Goal: Transaction & Acquisition: Purchase product/service

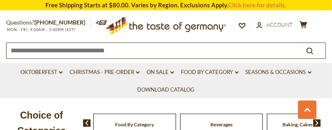
scroll to position [325, 0]
click at [269, 52] on input at bounding box center [150, 50] width 287 height 14
click at [61, 53] on input at bounding box center [150, 50] width 287 height 14
drag, startPoint x: 163, startPoint y: 54, endPoint x: 25, endPoint y: 52, distance: 138.4
click at [25, 52] on input at bounding box center [150, 50] width 287 height 14
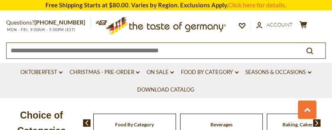
click at [11, 53] on input at bounding box center [150, 50] width 287 height 14
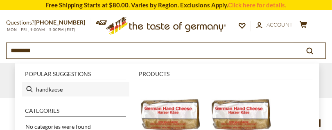
click at [63, 90] on li "handkaes e" at bounding box center [76, 89] width 108 height 15
type input "*********"
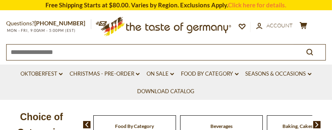
type input "*********"
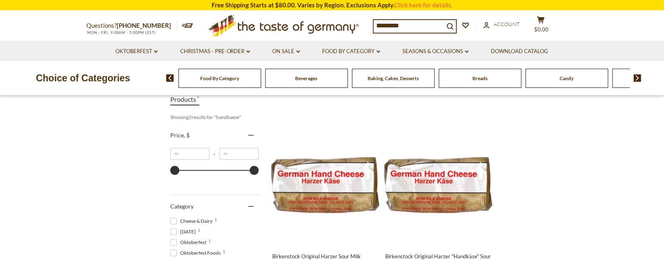
scroll to position [135, 0]
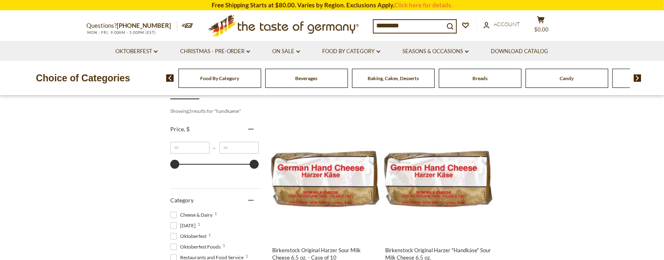
drag, startPoint x: 669, startPoint y: 41, endPoint x: 673, endPoint y: 64, distance: 22.8
drag, startPoint x: 181, startPoint y: 174, endPoint x: 160, endPoint y: 178, distance: 21.4
type input "*"
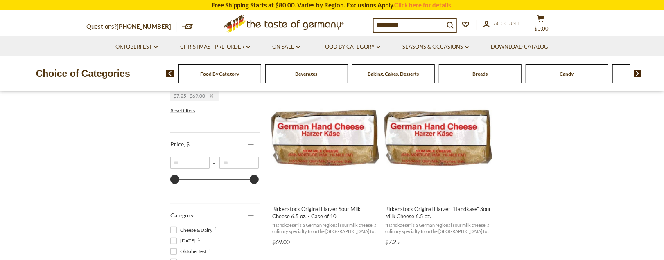
scroll to position [172, 0]
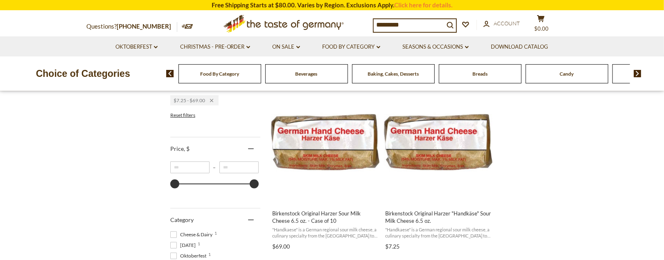
click at [185, 118] on span "Reset filters" at bounding box center [182, 115] width 25 height 6
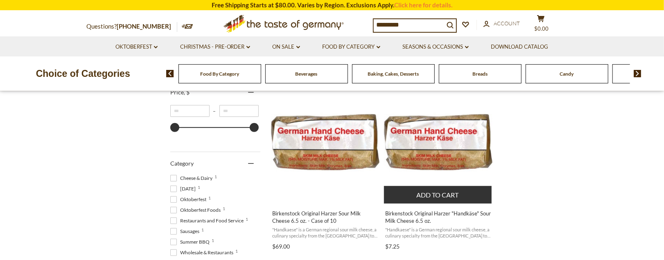
click at [332, 130] on img "Birkenstock Original Harzer" at bounding box center [438, 142] width 108 height 108
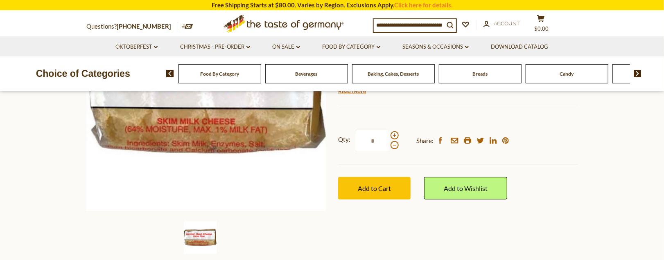
scroll to position [209, 0]
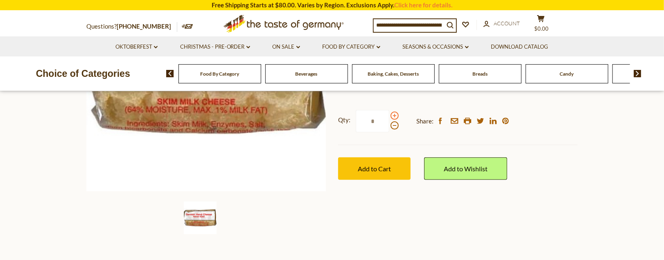
click at [398, 120] on span at bounding box center [395, 116] width 8 height 8
click at [389, 133] on input "*" at bounding box center [373, 121] width 34 height 23
click at [398, 120] on span at bounding box center [395, 116] width 8 height 8
click at [389, 133] on input "*" at bounding box center [373, 121] width 34 height 23
type input "*"
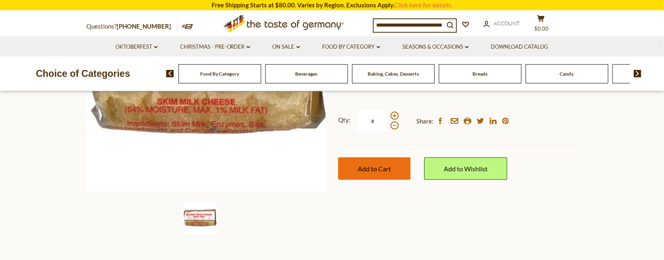
click at [367, 173] on span "Add to Cart" at bounding box center [374, 169] width 33 height 8
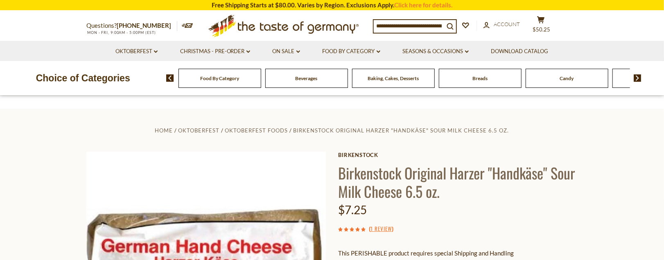
scroll to position [0, 0]
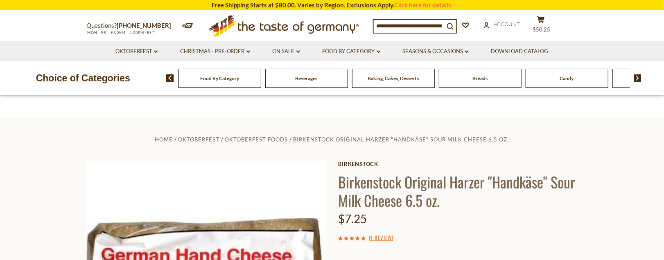
click at [553, 36] on div "Compare Compare up to 4 items: Clear Selection Compare search_icon search_icon …" at bounding box center [474, 26] width 203 height 20
click at [545, 16] on icon at bounding box center [540, 19] width 7 height 7
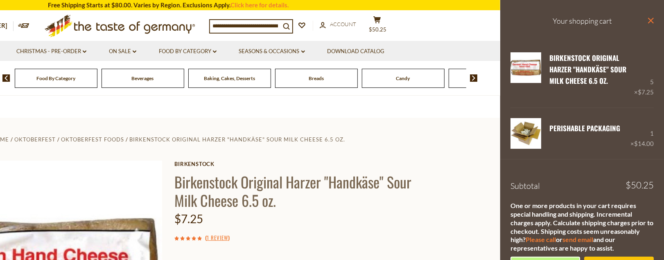
click at [648, 24] on icon "close" at bounding box center [651, 21] width 6 height 6
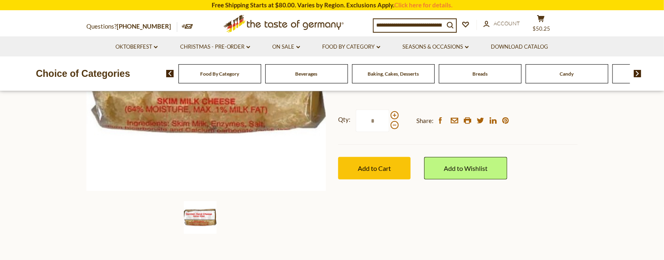
scroll to position [213, 0]
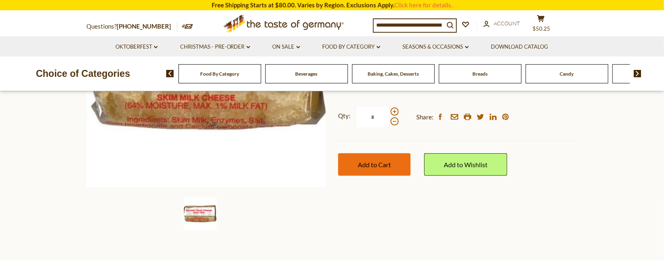
click at [390, 169] on span "Add to Cart" at bounding box center [374, 165] width 33 height 8
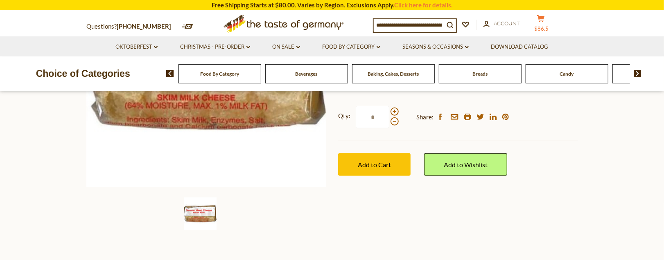
click at [553, 16] on button "cart $86.5" at bounding box center [541, 25] width 25 height 20
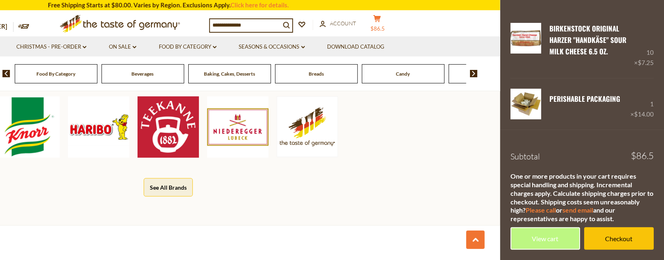
scroll to position [0, 0]
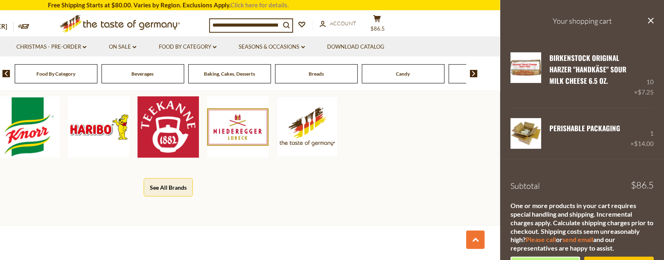
click at [270, 6] on link "Click here for details." at bounding box center [260, 4] width 58 height 7
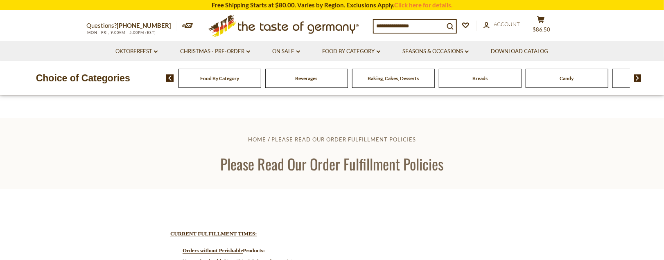
scroll to position [206, 0]
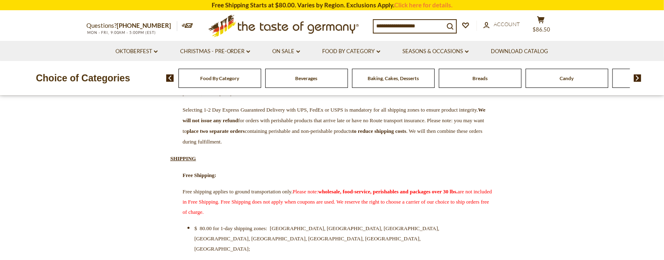
drag, startPoint x: 676, startPoint y: 76, endPoint x: 676, endPoint y: 68, distance: 8.2
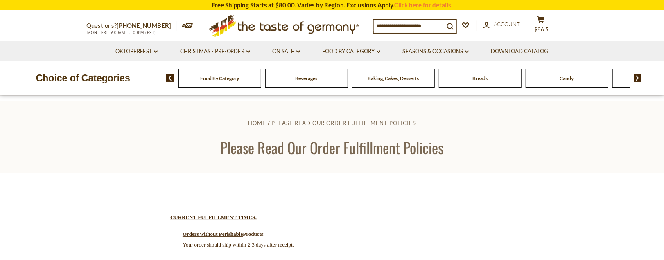
scroll to position [0, 0]
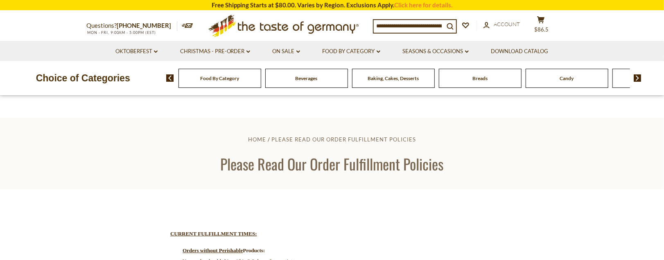
click at [210, 81] on span "Food By Category" at bounding box center [219, 78] width 39 height 6
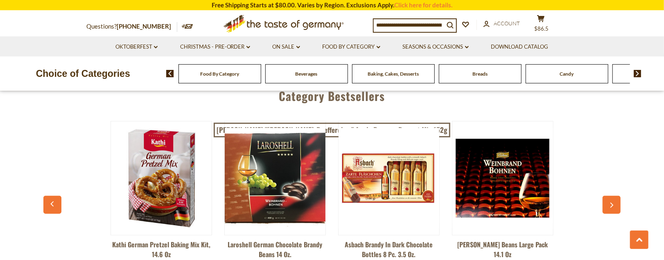
scroll to position [2039, 0]
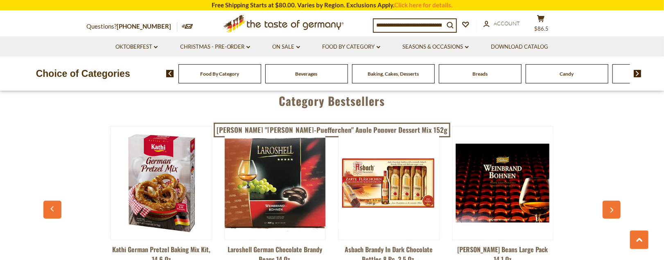
click at [321, 14] on link "2" at bounding box center [323, 4] width 18 height 18
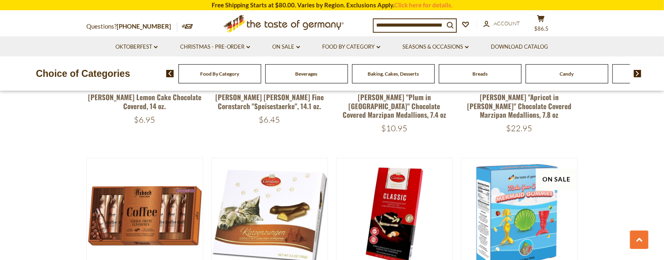
scroll to position [1679, 0]
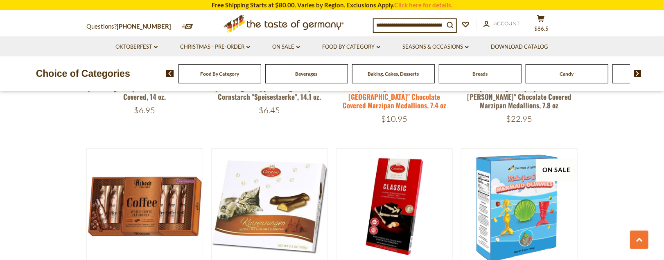
click at [395, 111] on link "Carstens "Plum in Madeira" Chocolate Covered Marzipan Medallions, 7.4 oz" at bounding box center [395, 97] width 104 height 28
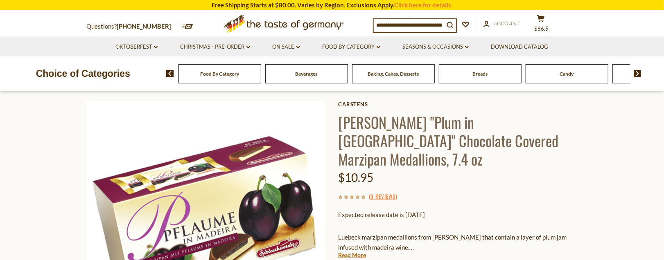
scroll to position [30, 0]
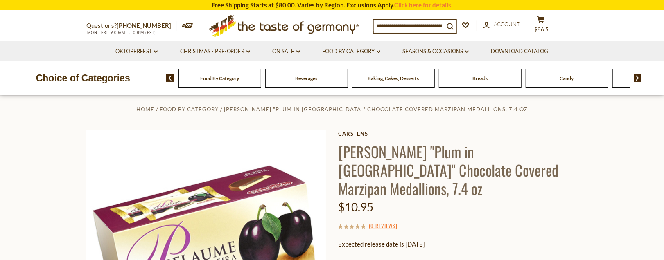
drag, startPoint x: 669, startPoint y: 29, endPoint x: 675, endPoint y: 32, distance: 6.6
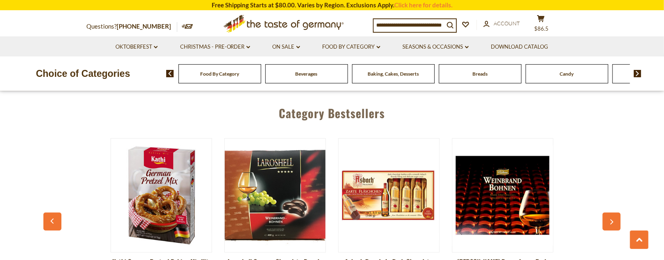
scroll to position [2056, 0]
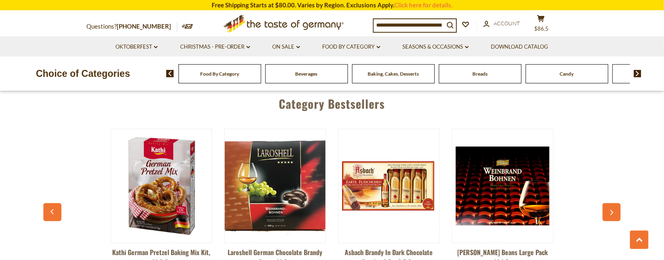
click at [340, 17] on link "3" at bounding box center [341, 7] width 18 height 18
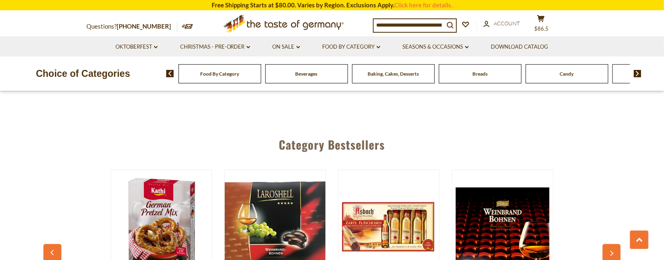
scroll to position [1971, 0]
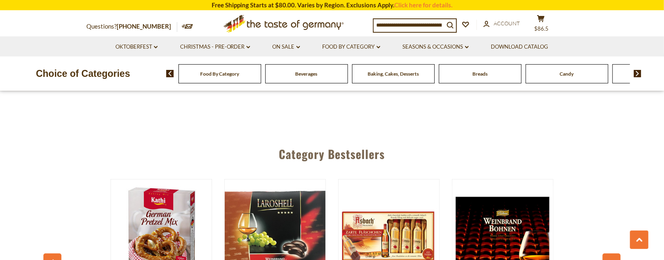
click at [357, 67] on link "4" at bounding box center [358, 58] width 18 height 18
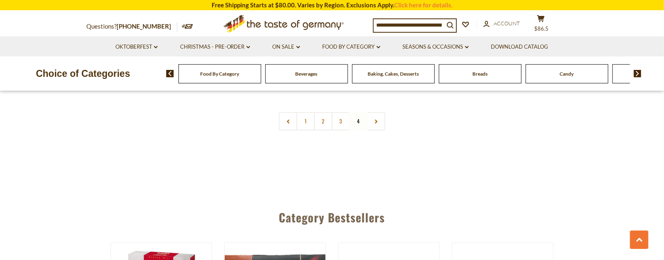
scroll to position [1343, 0]
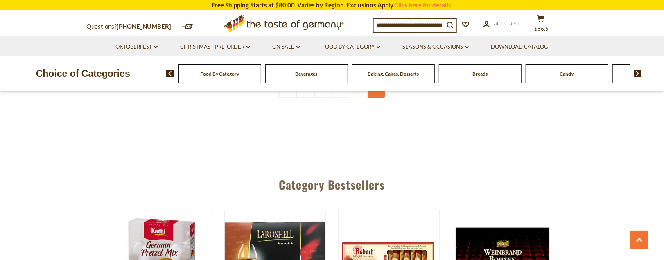
click at [375, 98] on link at bounding box center [376, 88] width 18 height 18
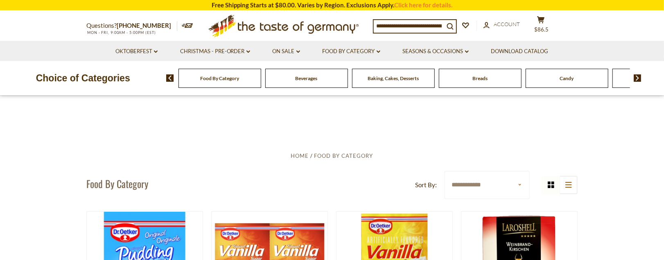
click at [475, 81] on span "Breads" at bounding box center [479, 78] width 15 height 6
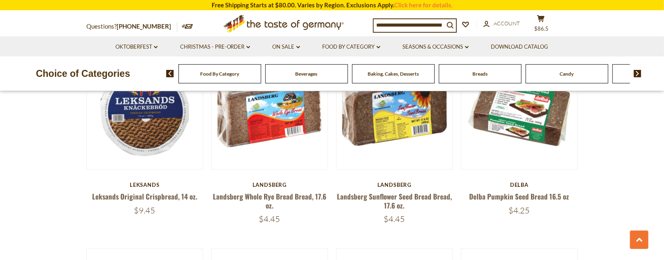
scroll to position [300, 0]
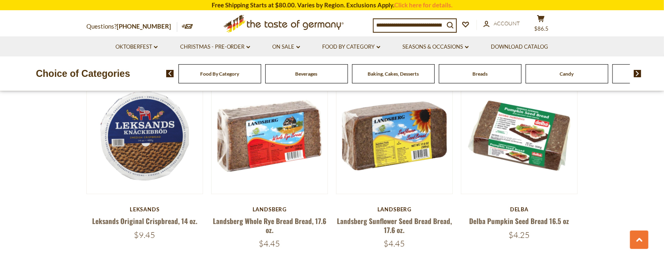
drag, startPoint x: 670, startPoint y: 20, endPoint x: 673, endPoint y: 41, distance: 21.5
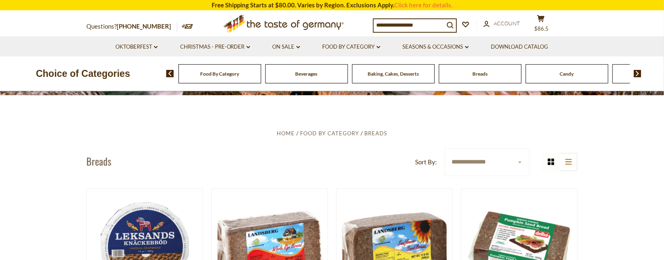
scroll to position [0, 0]
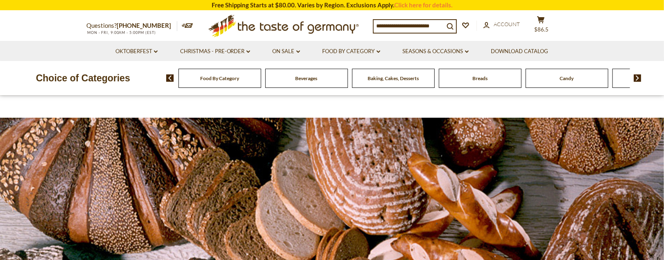
click at [261, 88] on div "Baking, Cakes, Desserts" at bounding box center [220, 78] width 83 height 19
click at [384, 81] on span "Baking, Cakes, Desserts" at bounding box center [393, 78] width 51 height 6
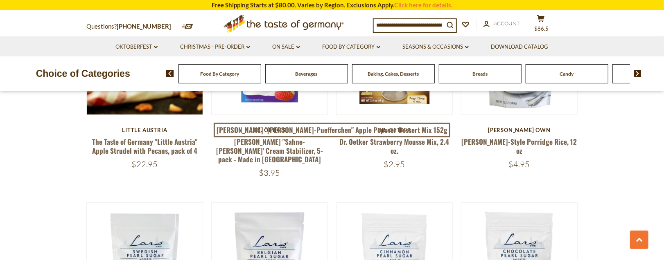
scroll to position [1180, 0]
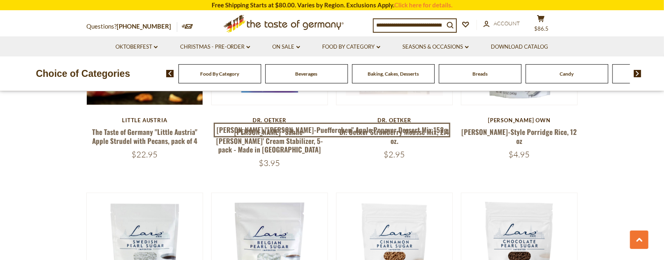
click at [392, 59] on div "Quick View" at bounding box center [394, 47] width 55 height 25
click at [409, 146] on link "Dr. Oetker Strawberry Mousse Mix, 2.4 oz." at bounding box center [395, 136] width 110 height 19
drag, startPoint x: 409, startPoint y: 225, endPoint x: 411, endPoint y: 214, distance: 11.3
click at [411, 146] on link "Dr. Oetker Strawberry Mousse Mix, 2.4 oz." at bounding box center [395, 136] width 110 height 19
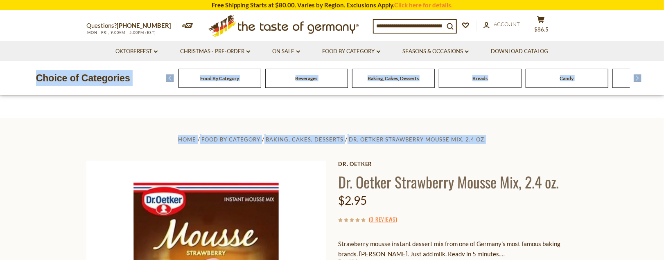
drag, startPoint x: 609, startPoint y: 69, endPoint x: 675, endPoint y: 39, distance: 72.6
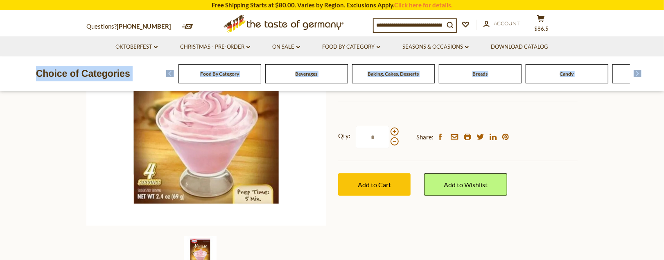
scroll to position [107, 0]
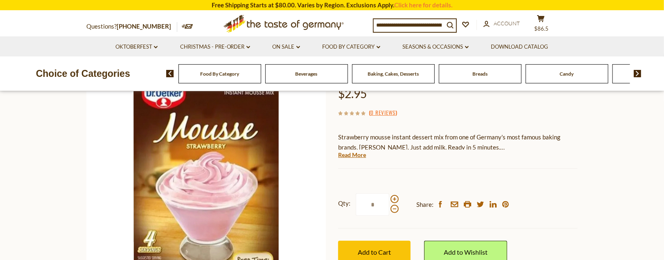
drag, startPoint x: 371, startPoint y: 209, endPoint x: 361, endPoint y: 206, distance: 10.2
click at [366, 159] on link "Read More" at bounding box center [352, 155] width 28 height 8
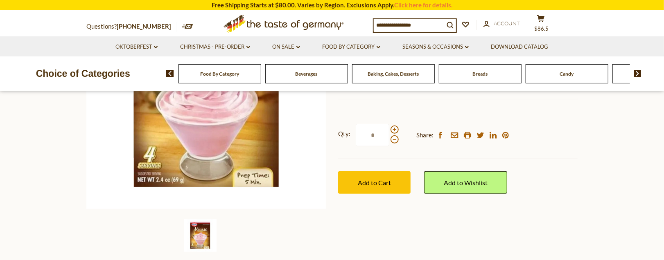
scroll to position [237, 0]
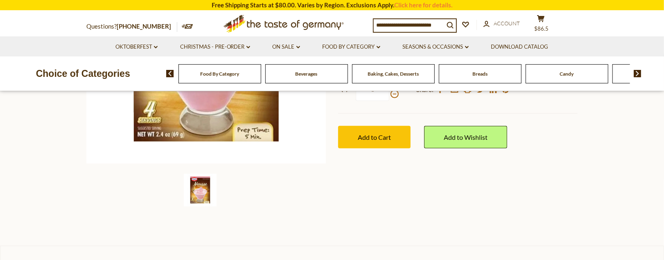
drag, startPoint x: 468, startPoint y: 160, endPoint x: 425, endPoint y: 185, distance: 49.4
click at [427, 161] on div "Qty: * Share: facebook email printer twitter linkedin pinterest Add to Cart" at bounding box center [458, 113] width 240 height 95
click at [372, 141] on span "Add to Cart" at bounding box center [374, 137] width 33 height 8
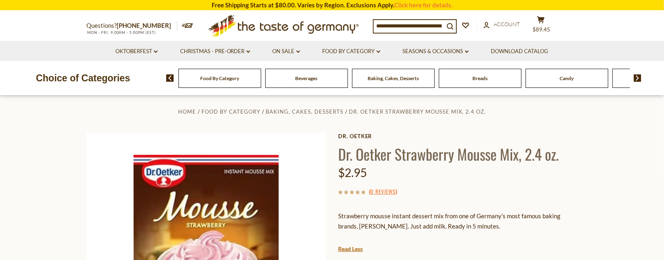
scroll to position [0, 0]
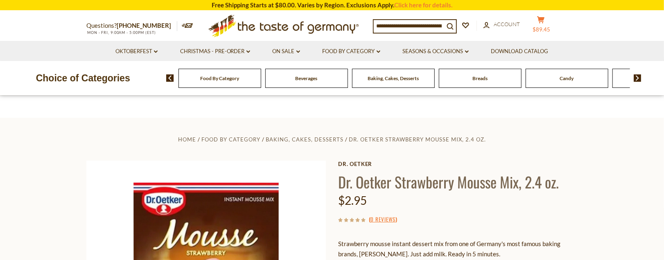
click at [553, 22] on button "cart $89.45" at bounding box center [541, 26] width 25 height 20
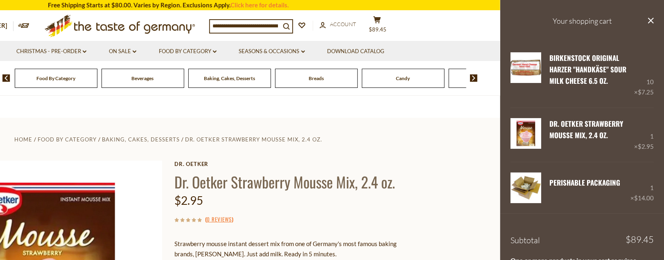
click at [473, 82] on img at bounding box center [474, 78] width 8 height 7
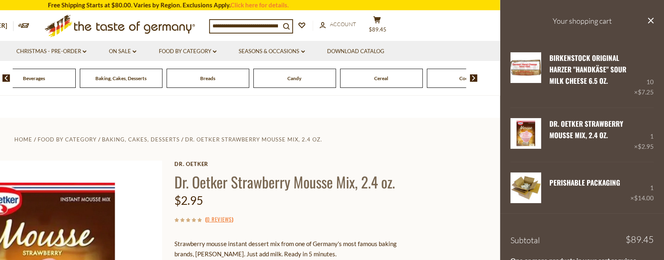
click at [295, 81] on span "Candy" at bounding box center [295, 78] width 14 height 6
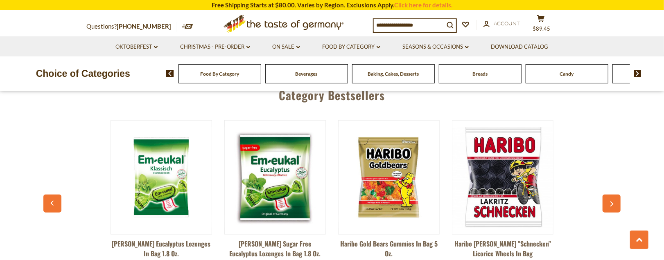
scroll to position [2188, 0]
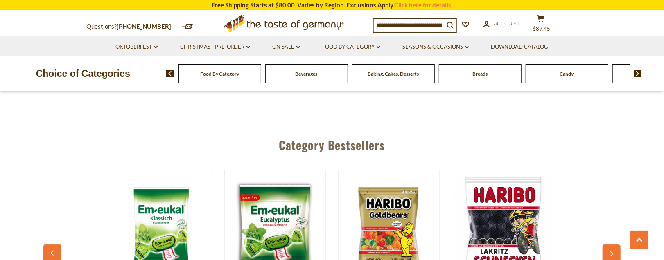
click at [285, 58] on link "2" at bounding box center [288, 49] width 18 height 18
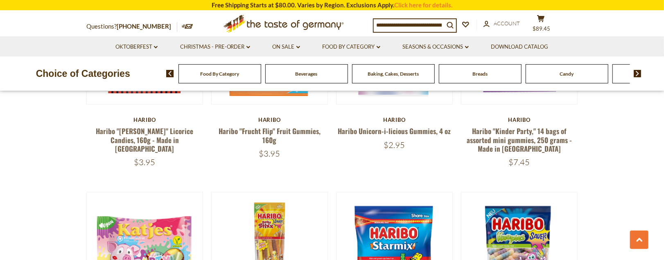
scroll to position [350, 0]
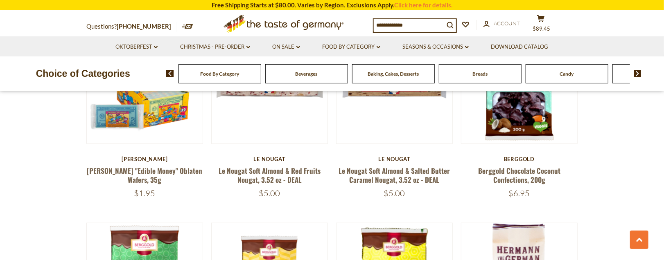
click at [285, 185] on link "Le Nougat Soft Almond & Red Fruits Nougat, 3.52 oz - DEAL" at bounding box center [270, 175] width 102 height 19
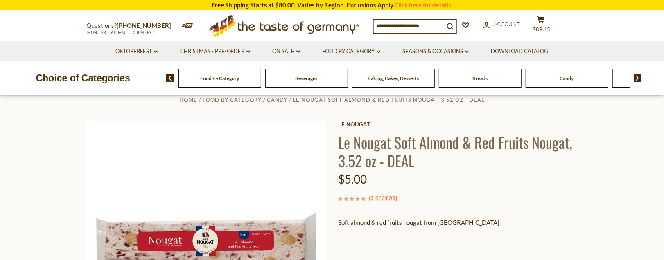
scroll to position [36, 0]
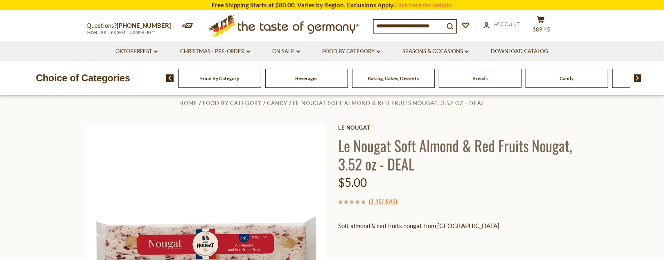
drag, startPoint x: 670, startPoint y: 19, endPoint x: 672, endPoint y: 24, distance: 5.1
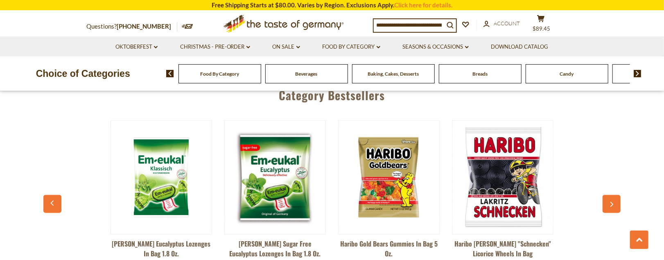
scroll to position [2225, 0]
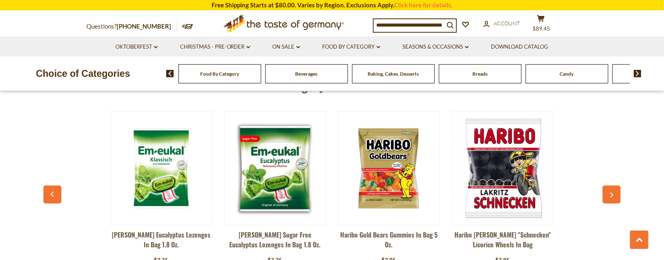
scroll to position [2167, 0]
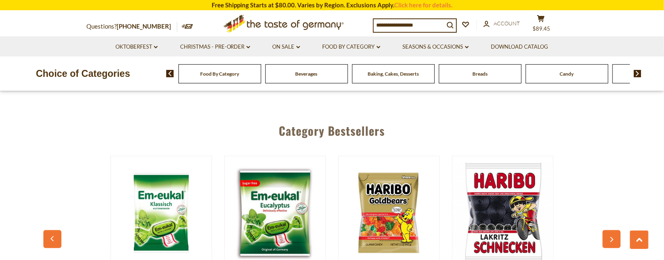
click at [323, 44] on link "4" at bounding box center [323, 34] width 18 height 18
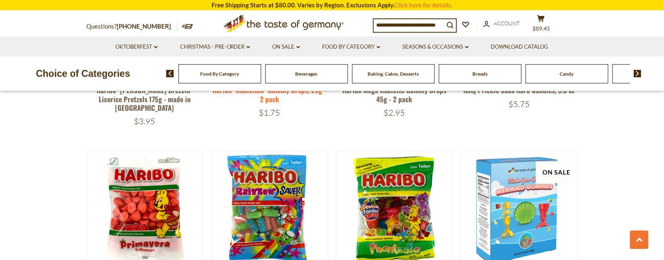
scroll to position [434, 0]
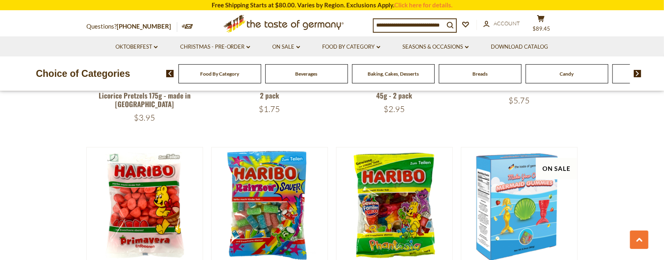
drag, startPoint x: 617, startPoint y: 54, endPoint x: 670, endPoint y: 253, distance: 206.1
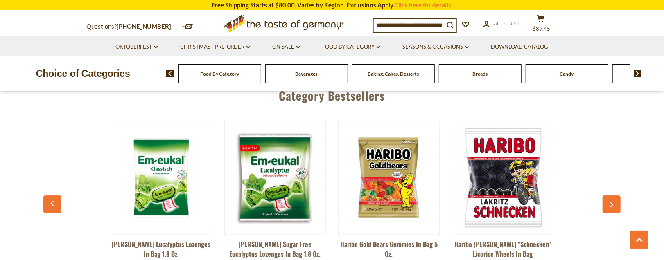
scroll to position [2246, 0]
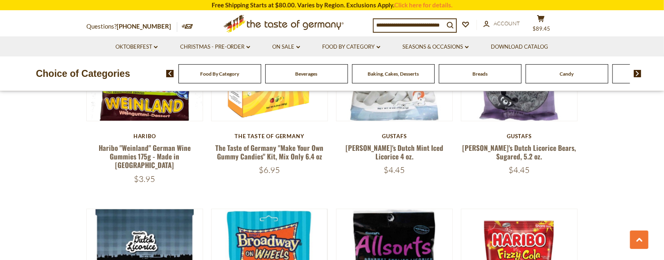
scroll to position [350, 0]
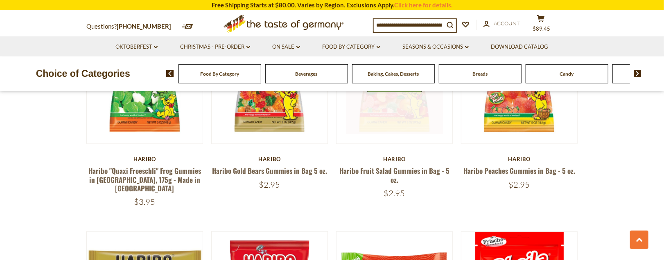
click at [337, 143] on img at bounding box center [395, 86] width 116 height 116
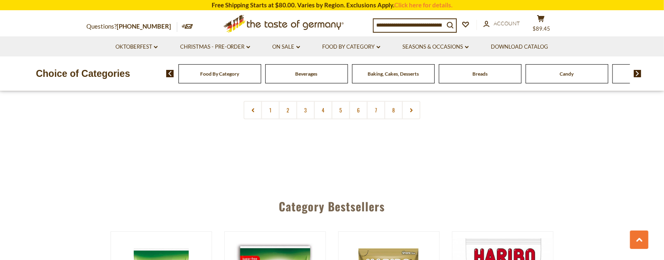
scroll to position [2150, 0]
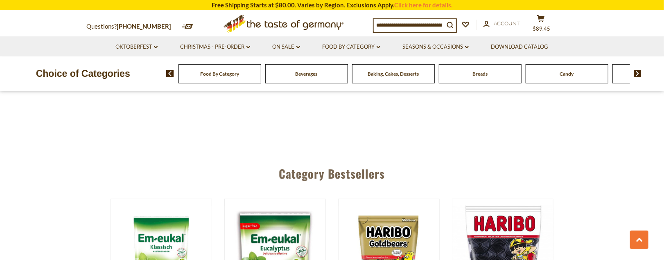
click at [415, 87] on link at bounding box center [411, 77] width 18 height 18
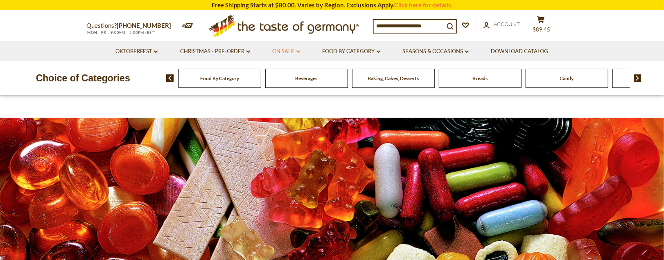
click at [300, 52] on link "On Sale dropdown_arrow" at bounding box center [286, 51] width 27 height 9
click at [298, 75] on link "All On Sale" at bounding box center [282, 72] width 29 height 7
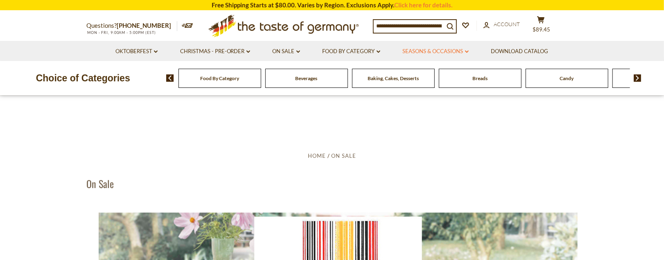
click at [469, 52] on link "Seasons & Occasions dropdown_arrow" at bounding box center [436, 51] width 66 height 9
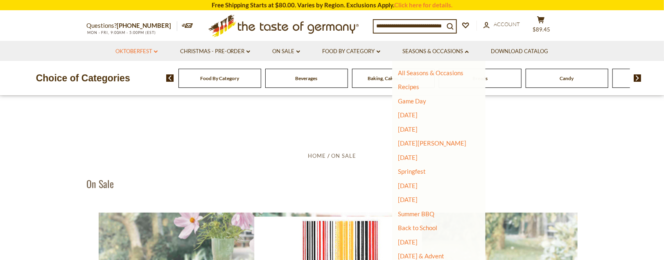
click at [143, 50] on link "Oktoberfest dropdown_arrow" at bounding box center [136, 51] width 42 height 9
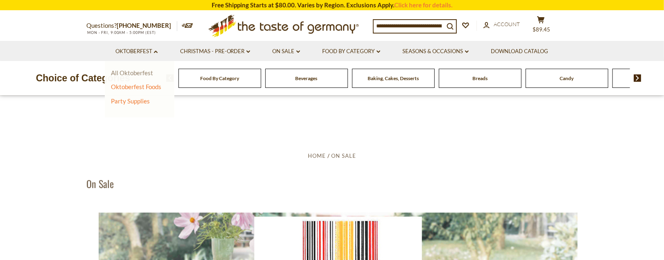
click at [135, 76] on link "All Oktoberfest" at bounding box center [132, 72] width 42 height 7
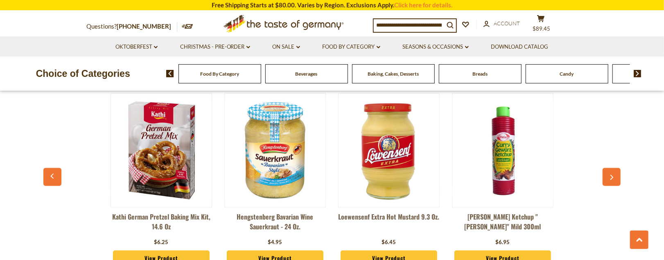
scroll to position [2262, 0]
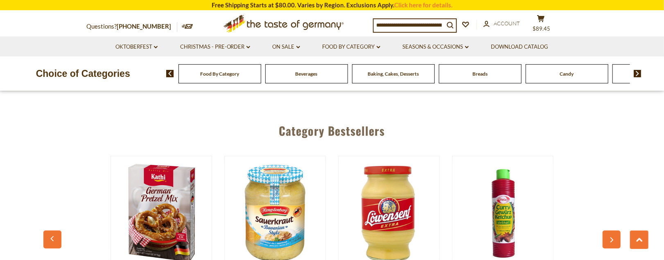
scroll to position [2215, 0]
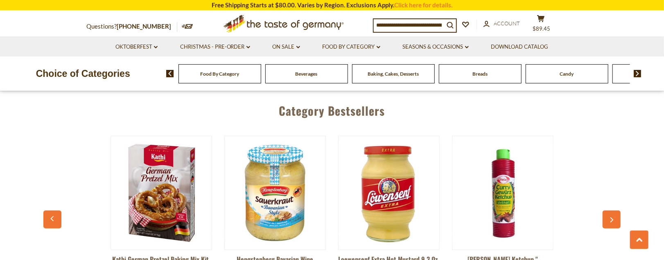
click at [368, 24] on link at bounding box center [367, 14] width 18 height 18
